Goal: Transaction & Acquisition: Purchase product/service

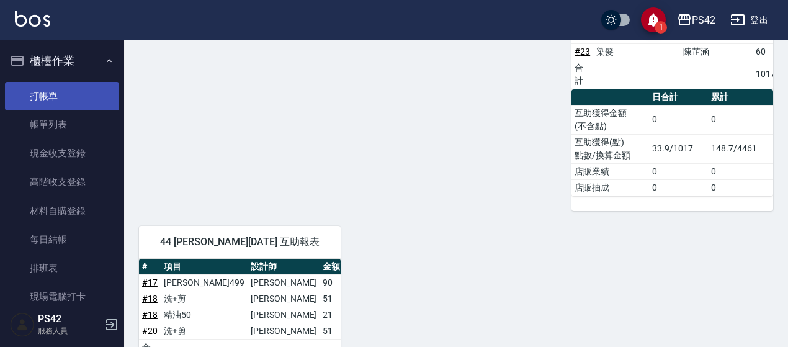
click at [48, 98] on link "打帳單" at bounding box center [62, 96] width 114 height 29
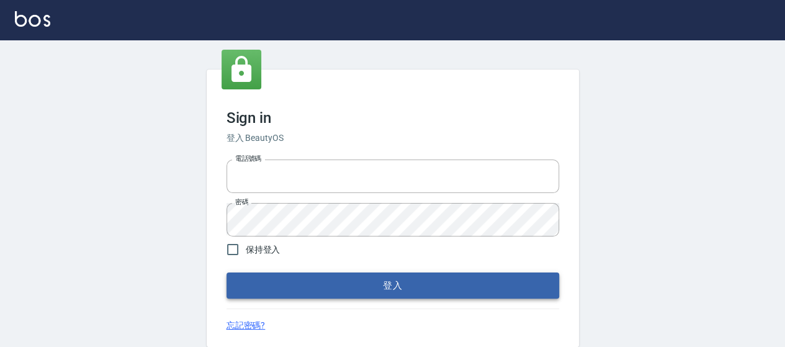
type input "0426657169"
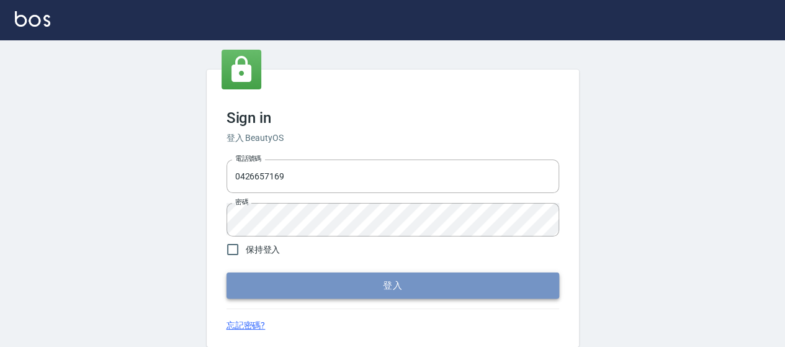
click at [450, 280] on button "登入" at bounding box center [392, 285] width 333 height 26
